Goal: Task Accomplishment & Management: Use online tool/utility

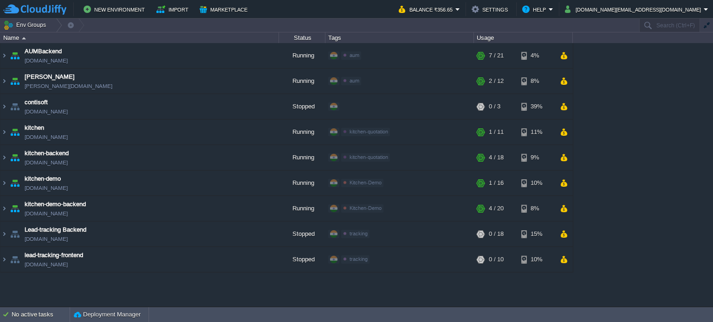
click at [209, 295] on div "AUMBackend [DOMAIN_NAME] Running aum Edit RAM 26% CPU 1% 7 / 21 4% aumtech [DOM…" at bounding box center [356, 175] width 713 height 264
click at [3, 133] on img at bounding box center [3, 132] width 7 height 25
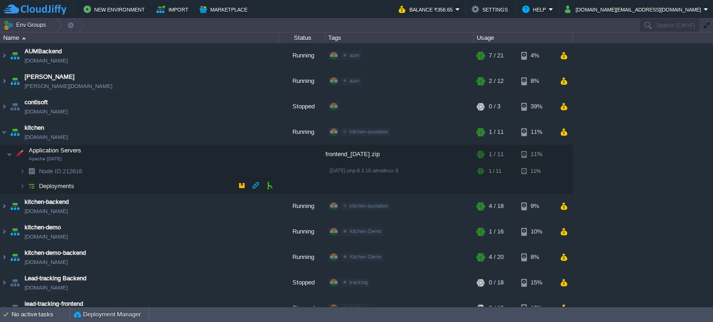
click at [69, 187] on span "Deployments" at bounding box center [57, 186] width 38 height 8
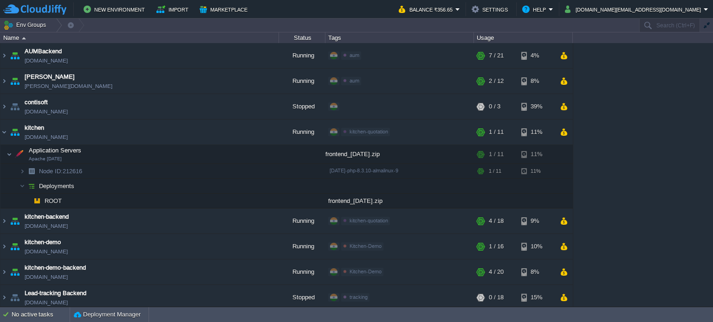
click at [652, 243] on div "AUMBackend [DOMAIN_NAME] Running aum Edit RAM 26% CPU 1% 7 / 21 4% aumtech [DOM…" at bounding box center [356, 175] width 713 height 264
click at [675, 276] on div "AUMBackend [DOMAIN_NAME] Running aum Edit RAM 26% CPU 1% 7 / 21 4% aumtech [DOM…" at bounding box center [356, 175] width 713 height 264
click at [4, 133] on img at bounding box center [3, 132] width 7 height 25
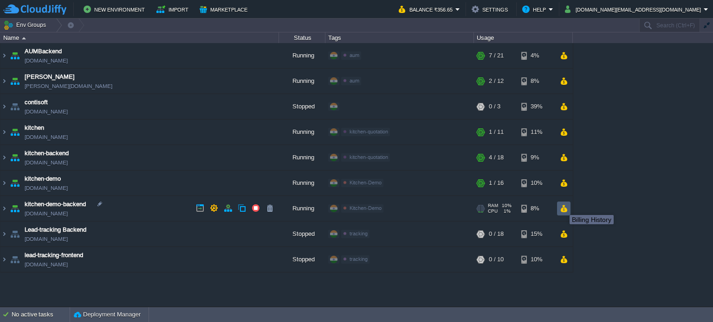
click at [563, 208] on button "button" at bounding box center [563, 209] width 8 height 8
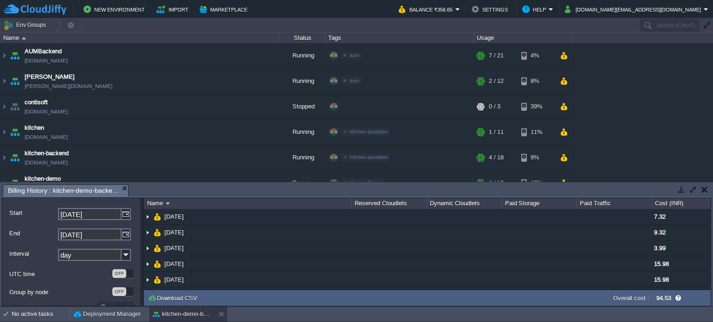
click at [704, 191] on button "button" at bounding box center [704, 190] width 6 height 8
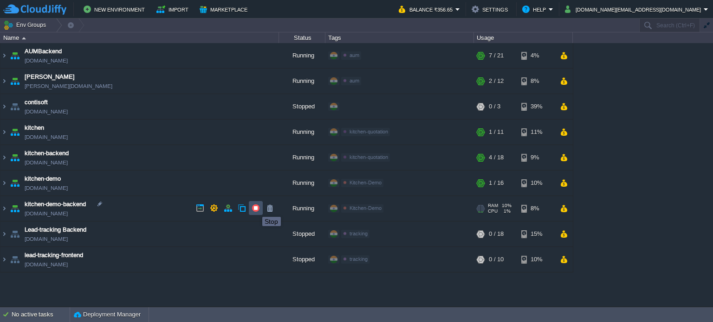
click at [255, 209] on button "button" at bounding box center [255, 208] width 8 height 8
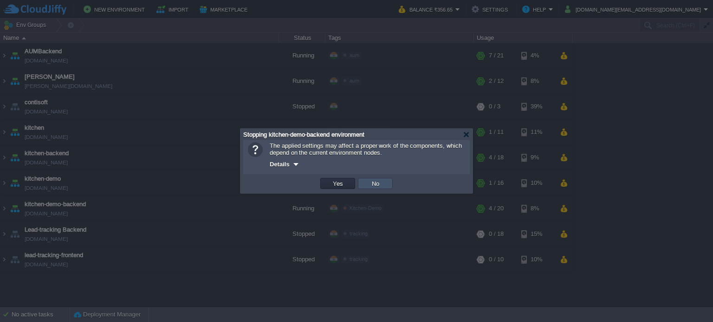
click at [372, 184] on button "No" at bounding box center [375, 184] width 13 height 8
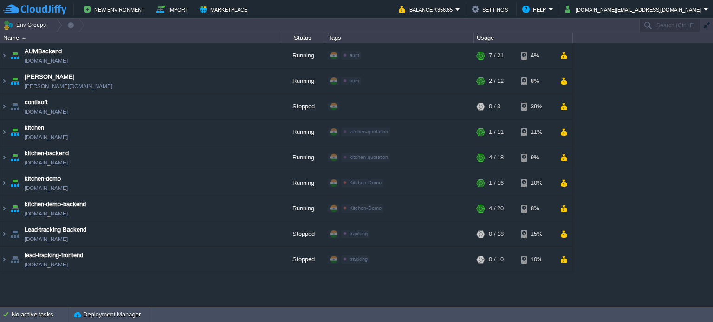
click at [681, 255] on div "AUMBackend [DOMAIN_NAME] Running aum Edit RAM 26% CPU 1% 7 / 21 4% aumtech [DOM…" at bounding box center [356, 175] width 713 height 264
click at [659, 243] on div "AUMBackend [DOMAIN_NAME] Running aum Edit RAM 26% CPU 1% 7 / 21 4% aumtech [DOM…" at bounding box center [356, 175] width 713 height 264
